Goal: Navigation & Orientation: Go to known website

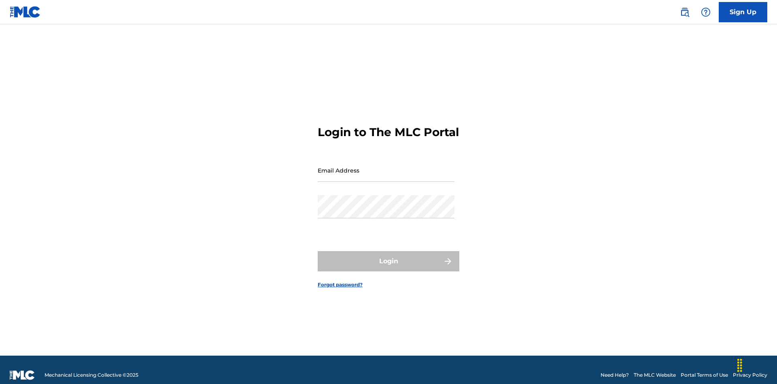
scroll to position [11, 0]
click at [386, 166] on input "Email Address" at bounding box center [386, 170] width 137 height 23
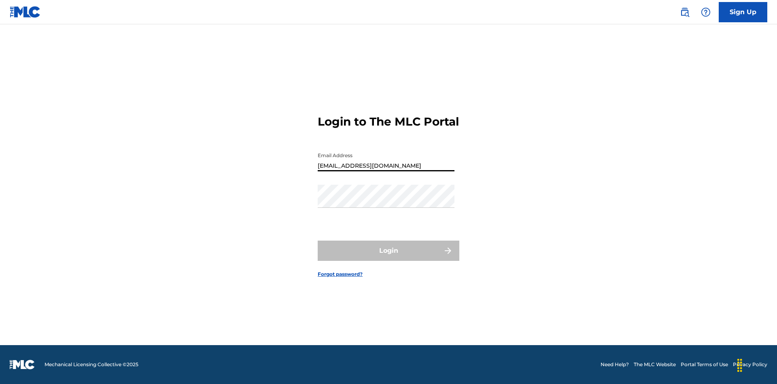
type input "[EMAIL_ADDRESS][DOMAIN_NAME]"
click at [389, 257] on button "Login" at bounding box center [389, 250] width 142 height 20
